Goal: Information Seeking & Learning: Learn about a topic

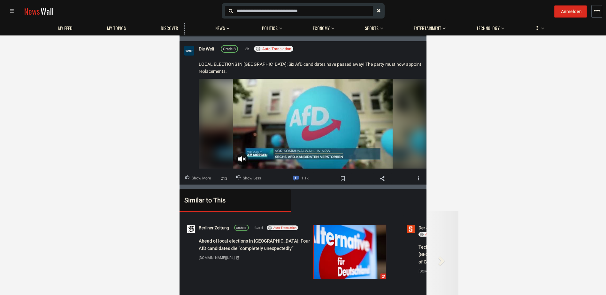
scroll to position [734, 0]
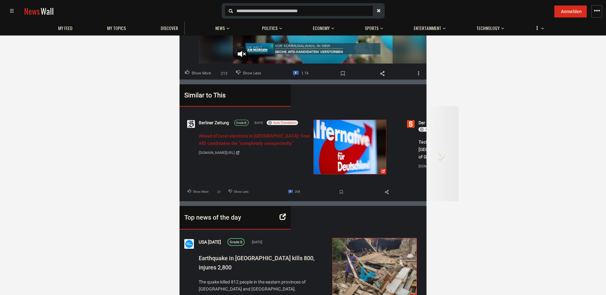
click at [268, 136] on span "Ahead of local elections in [GEOGRAPHIC_DATA]: Four AfD candidates die “complet…" at bounding box center [254, 139] width 111 height 13
